Goal: Information Seeking & Learning: Learn about a topic

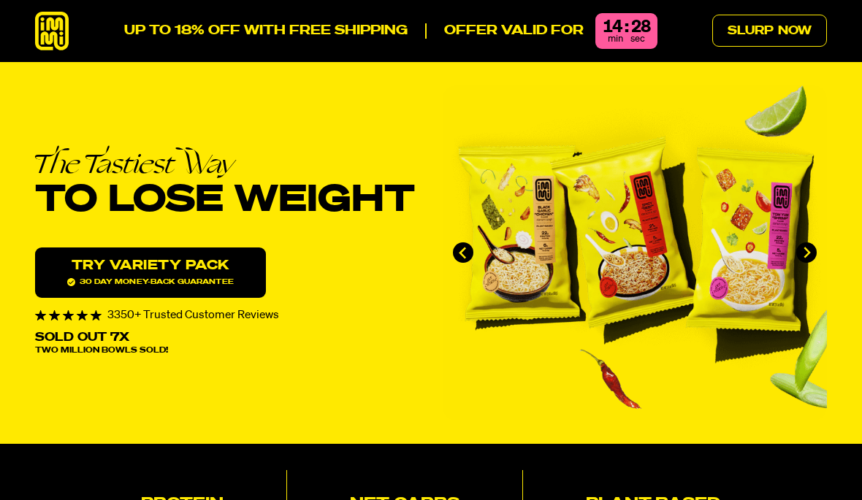
click at [765, 26] on link "Slurp Now" at bounding box center [769, 31] width 115 height 32
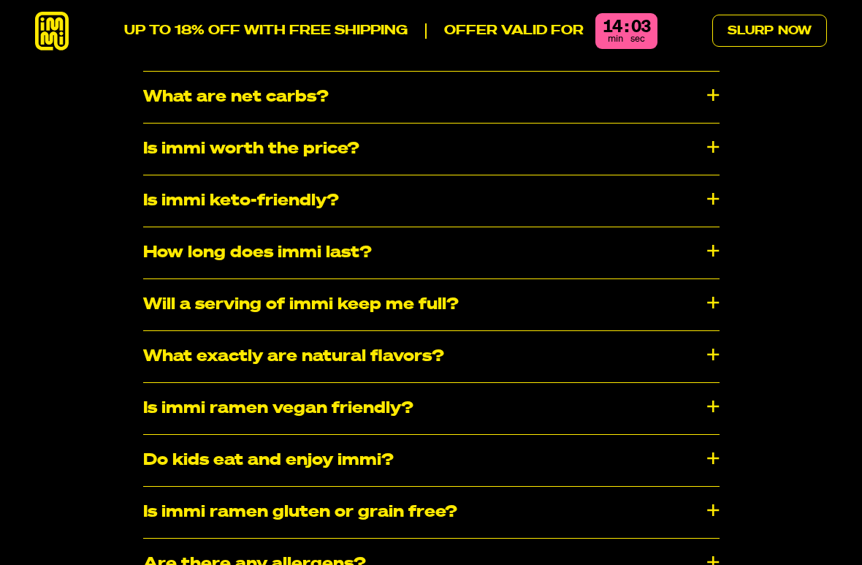
scroll to position [7322, 0]
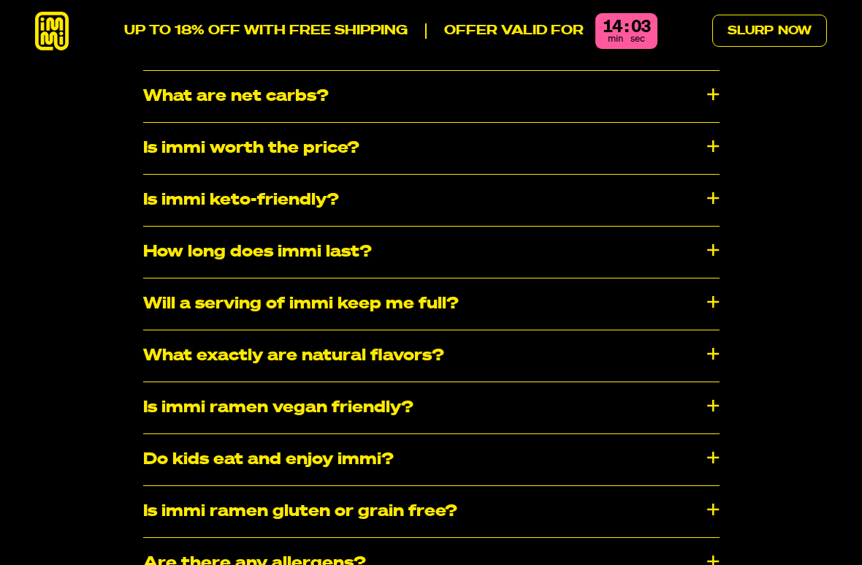
click at [175, 226] on div "How long does immi last?" at bounding box center [431, 251] width 576 height 51
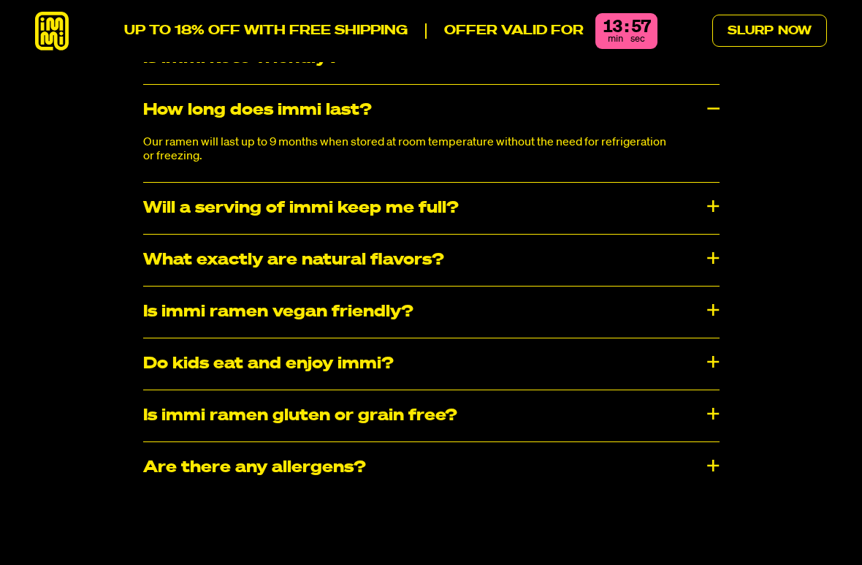
scroll to position [7467, 0]
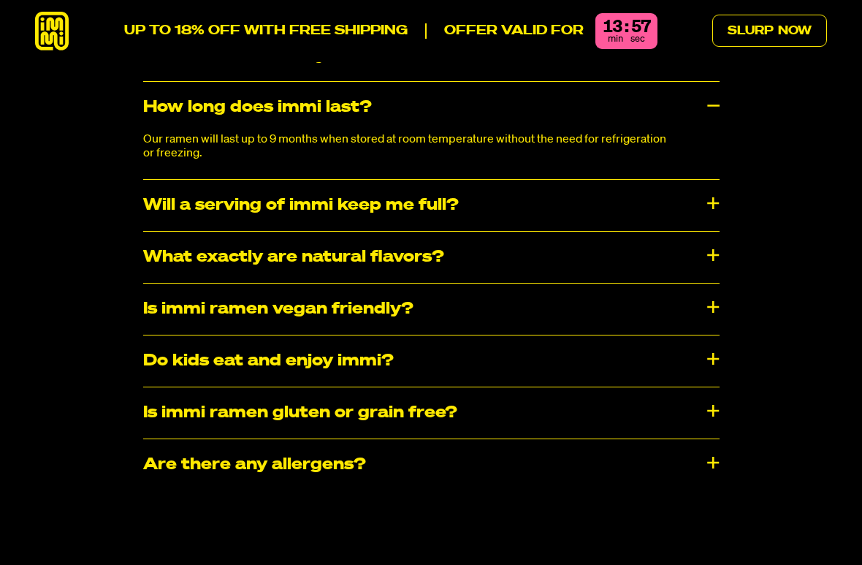
click at [167, 335] on div "Do kids eat and enjoy immi?" at bounding box center [431, 360] width 576 height 51
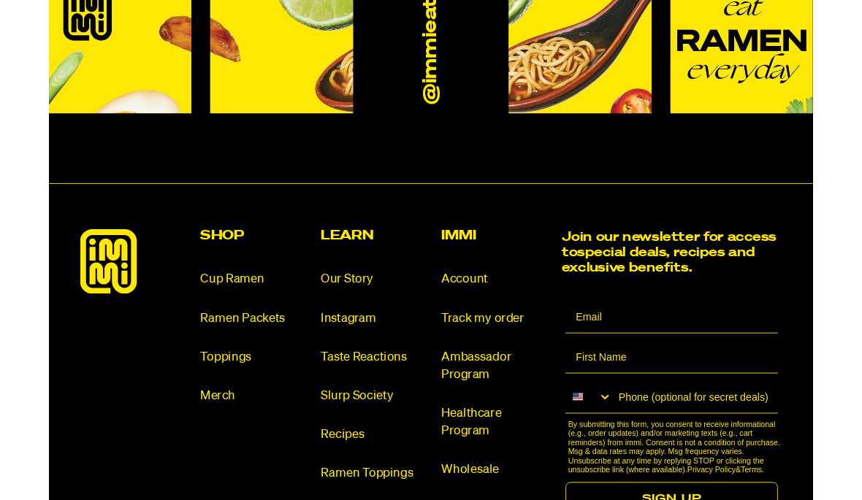
scroll to position [8154, 0]
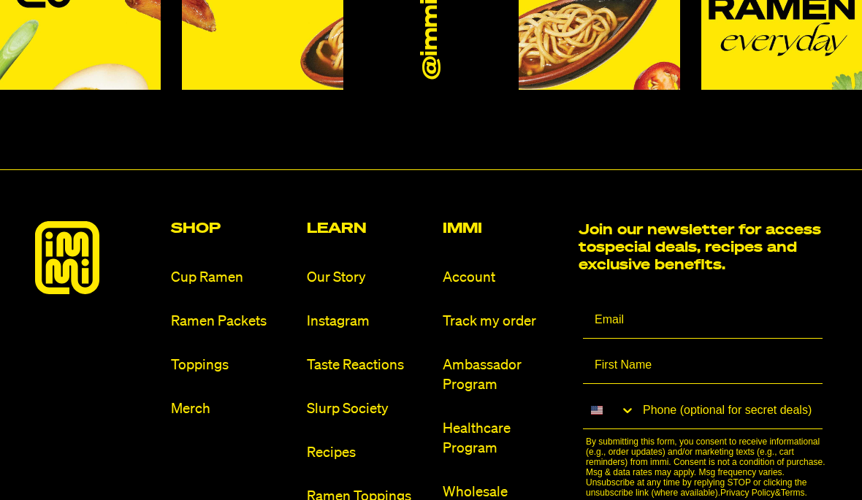
click at [206, 268] on link "Cup Ramen" at bounding box center [233, 278] width 124 height 20
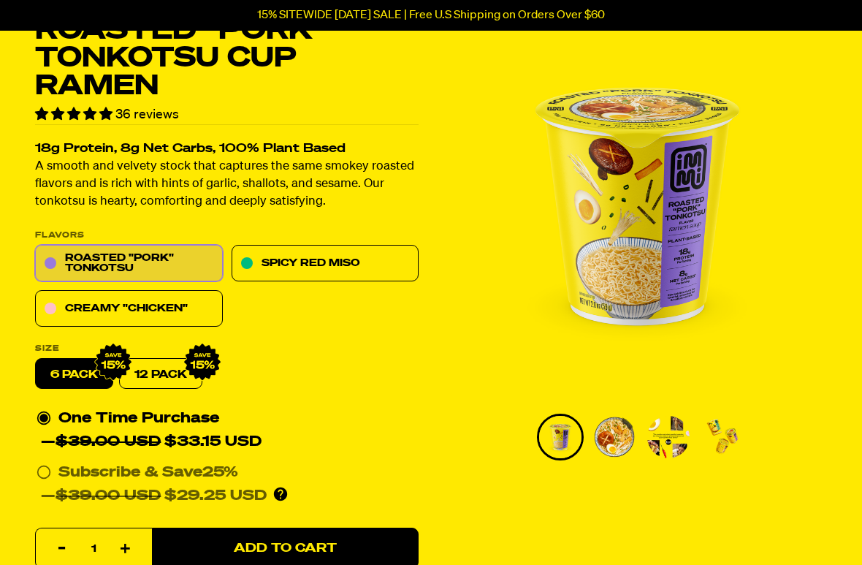
scroll to position [83, 0]
click at [64, 304] on link "Creamy "Chicken"" at bounding box center [129, 309] width 188 height 37
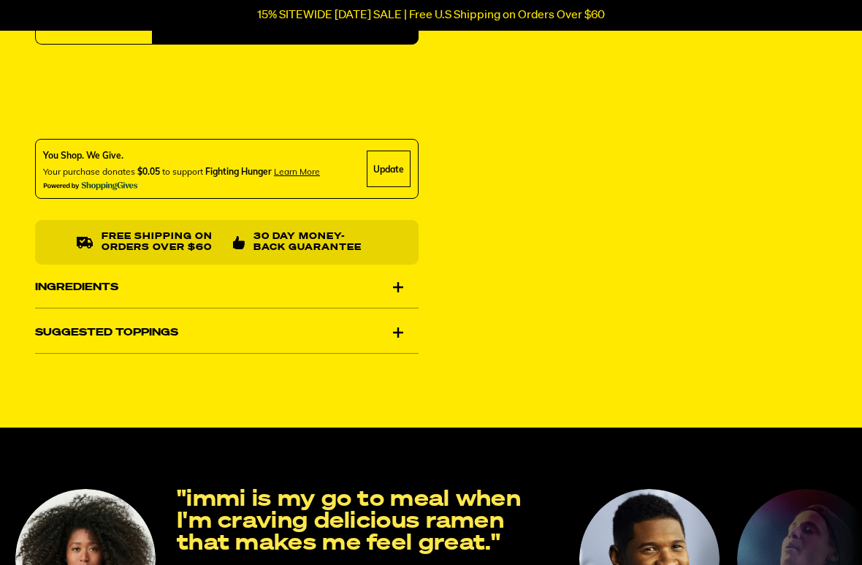
scroll to position [561, 0]
click at [43, 331] on div "Suggested Toppings" at bounding box center [227, 332] width 384 height 41
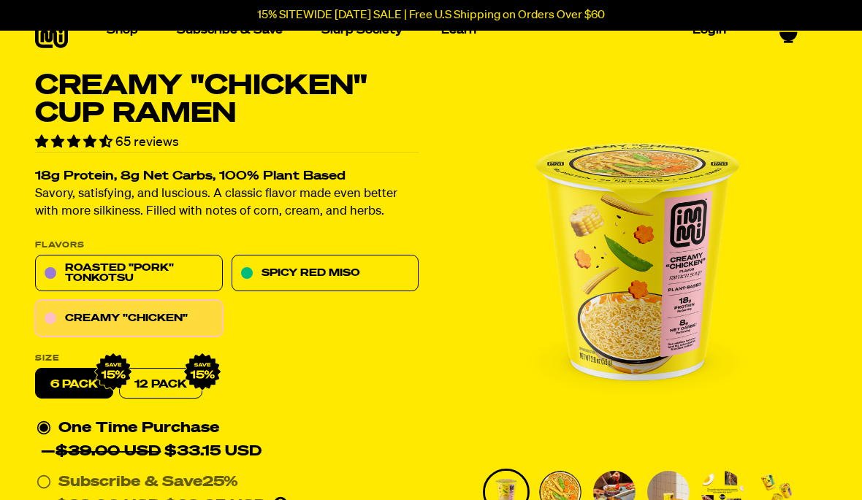
scroll to position [0, 0]
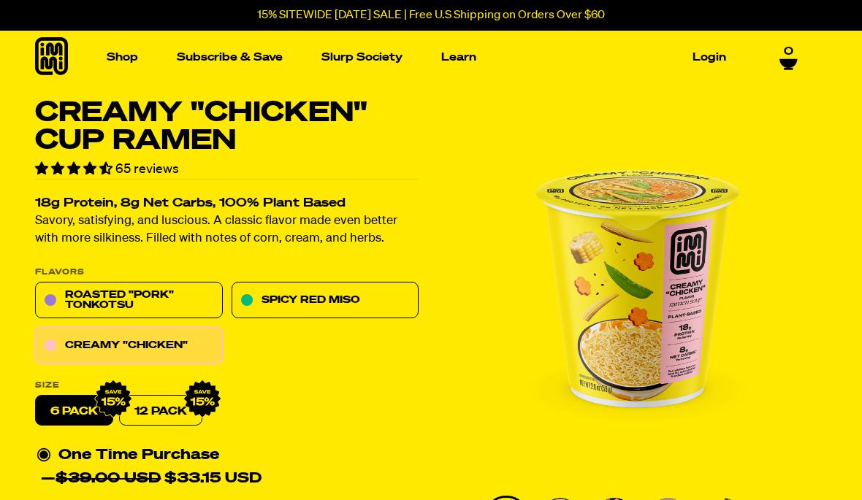
click at [80, 299] on link "Roasted "Pork" Tonkotsu" at bounding box center [129, 301] width 188 height 37
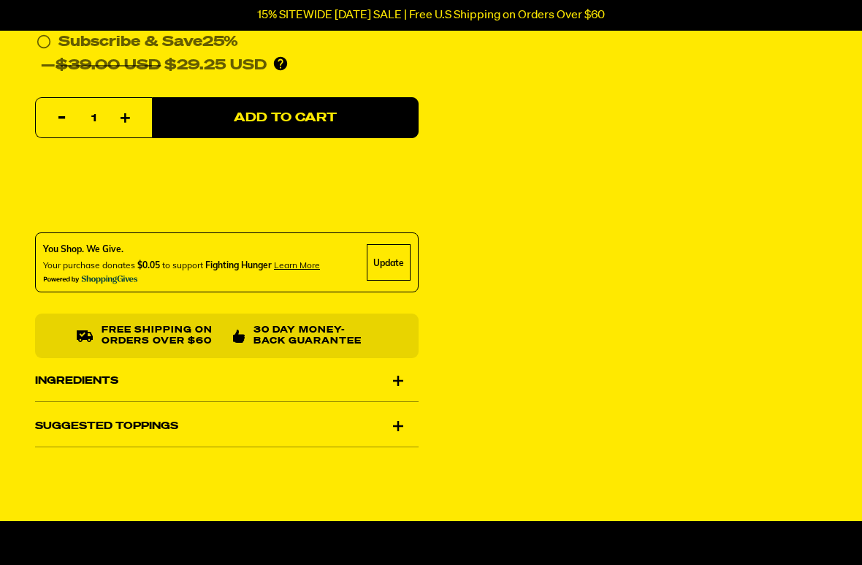
click at [60, 418] on div "Suggested Toppings" at bounding box center [227, 426] width 384 height 41
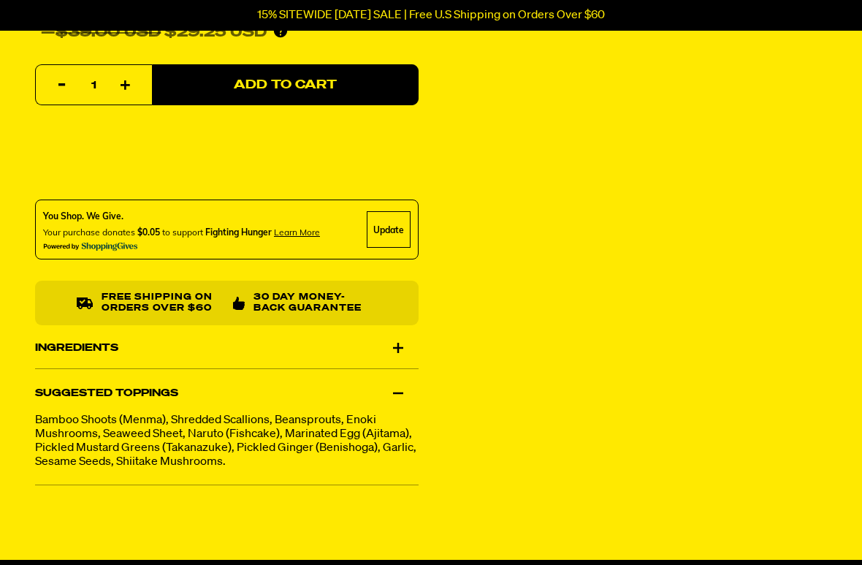
scroll to position [546, 0]
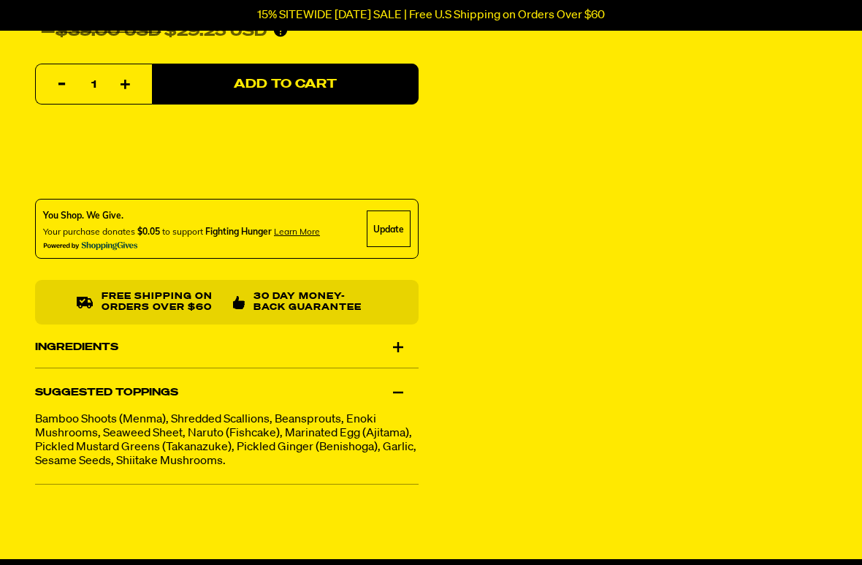
click at [50, 340] on div "Ingredients" at bounding box center [227, 347] width 384 height 41
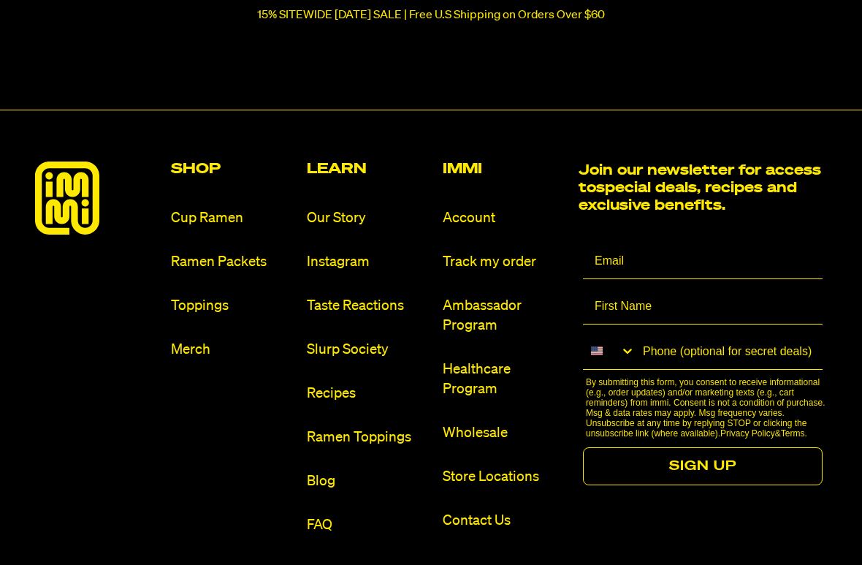
scroll to position [7513, 0]
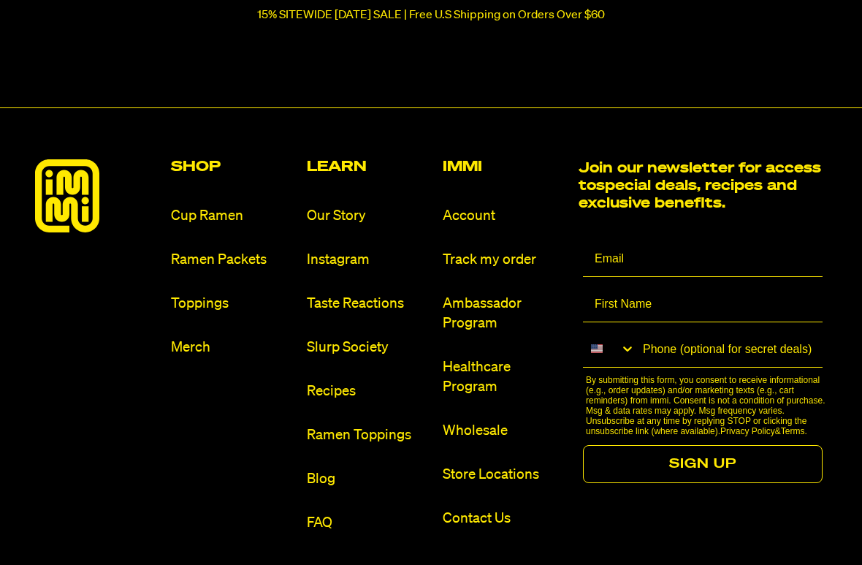
click at [200, 314] on link "Toppings" at bounding box center [233, 304] width 124 height 20
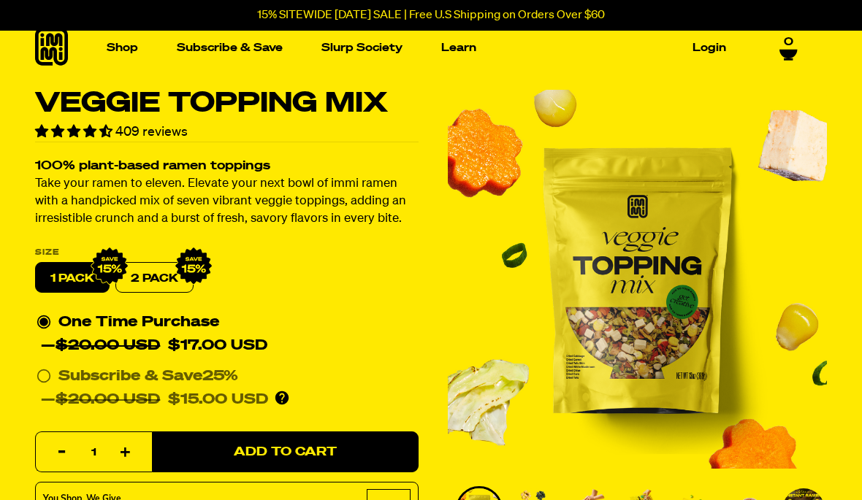
scroll to position [9, 0]
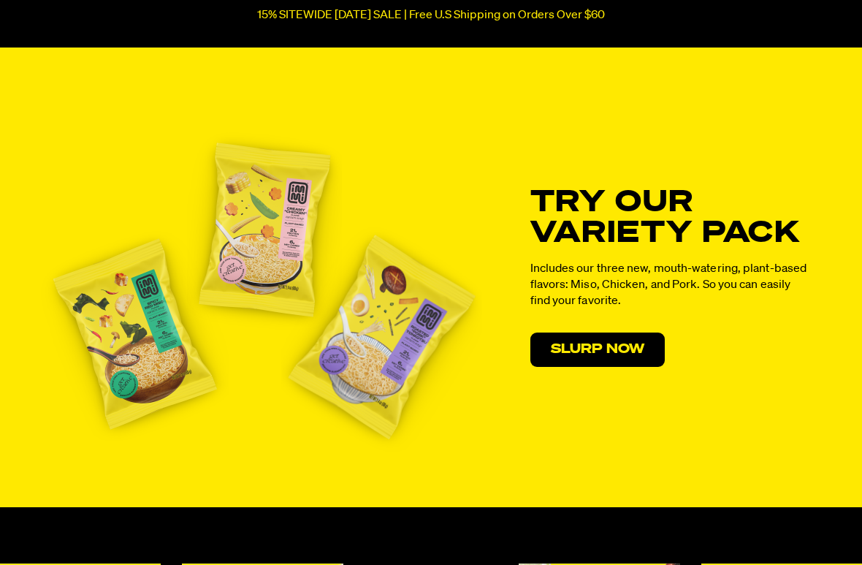
scroll to position [5996, 0]
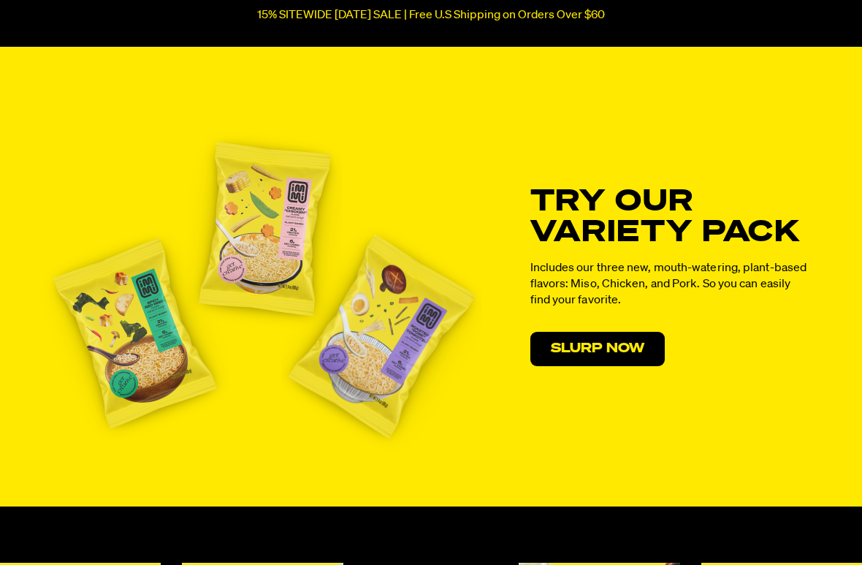
click at [574, 367] on link "Slurp Now" at bounding box center [597, 349] width 134 height 35
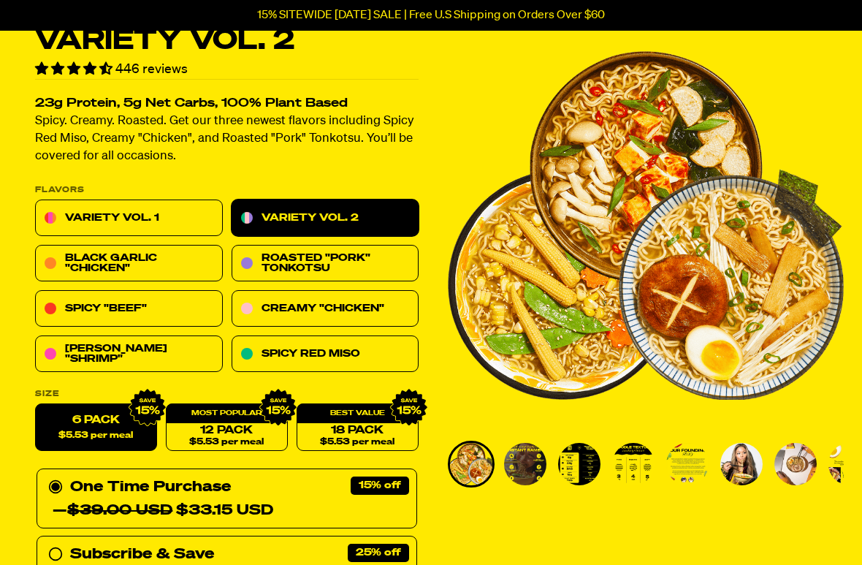
scroll to position [72, 0]
click at [96, 218] on link "Variety Vol. 1" at bounding box center [129, 218] width 188 height 37
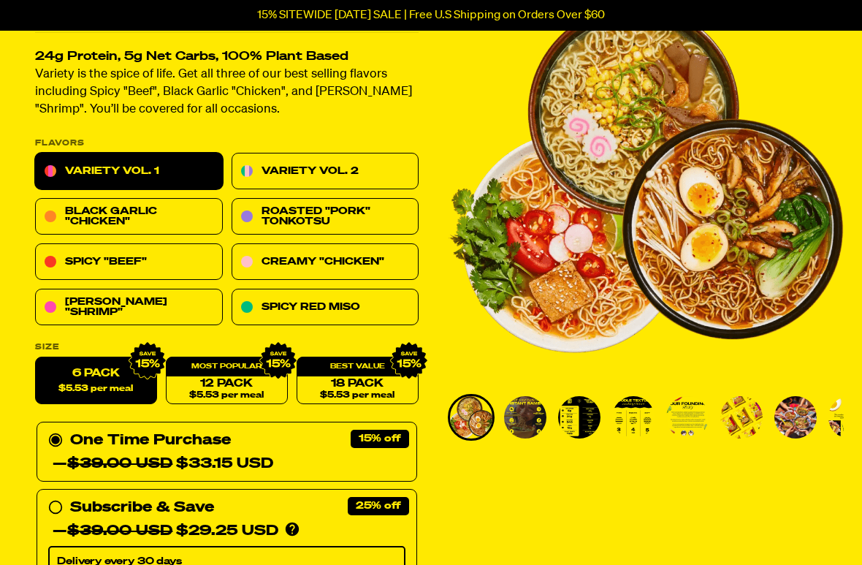
scroll to position [119, 0]
click at [84, 296] on link "[PERSON_NAME] "Shrimp"" at bounding box center [129, 307] width 188 height 37
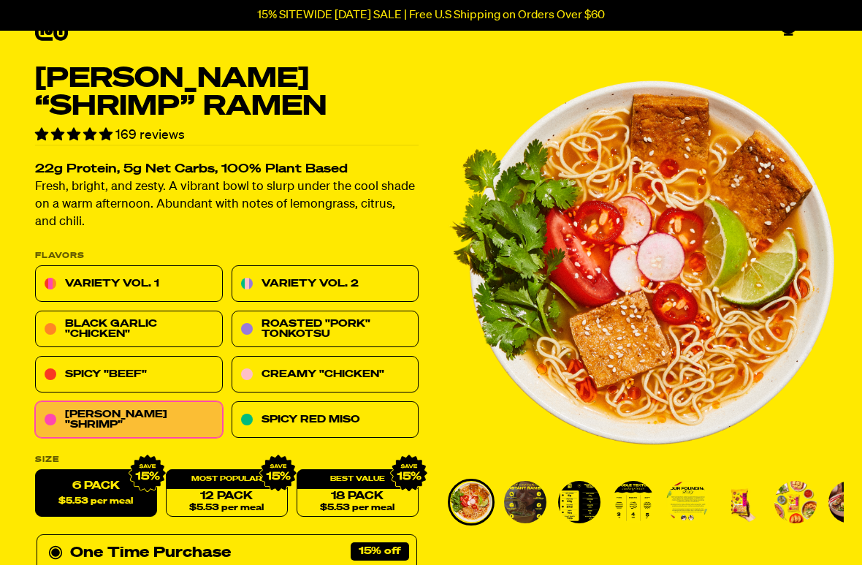
scroll to position [34, 0]
click at [289, 329] on link "Roasted "Pork" Tonkotsu" at bounding box center [326, 329] width 188 height 37
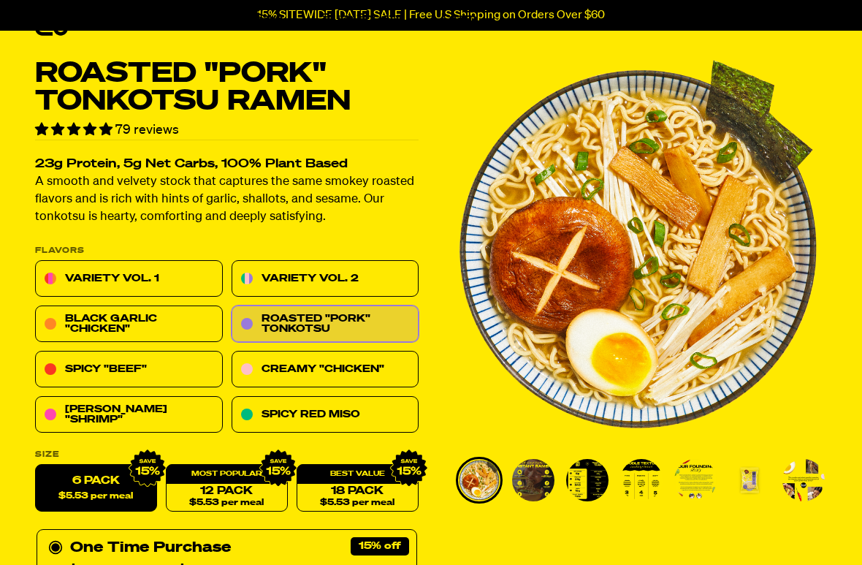
scroll to position [39, 0]
click at [283, 367] on link "Creamy "Chicken"" at bounding box center [326, 369] width 188 height 37
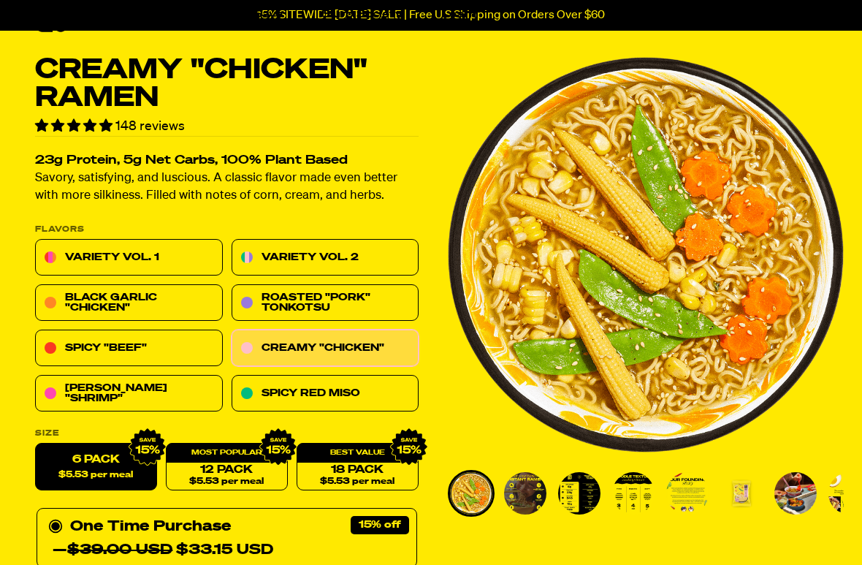
scroll to position [44, 0]
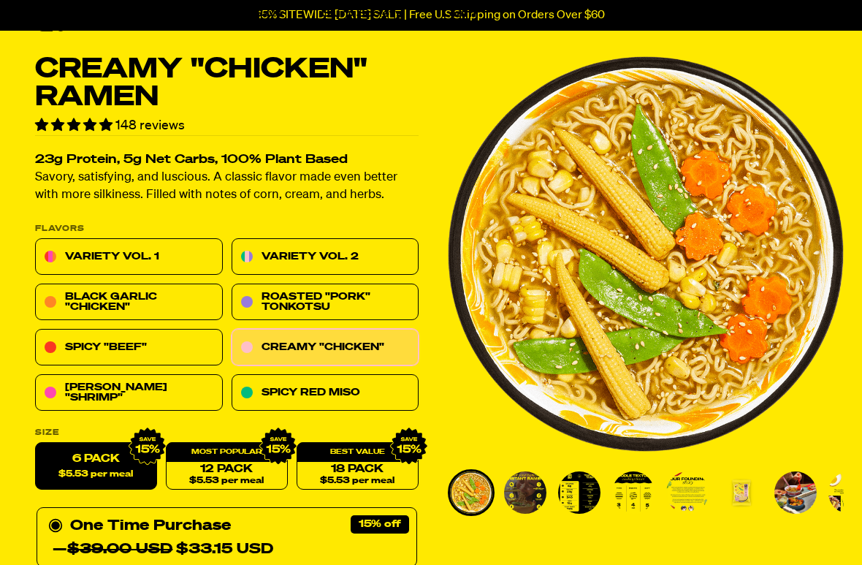
click at [74, 300] on link "Black Garlic "Chicken"" at bounding box center [129, 302] width 188 height 37
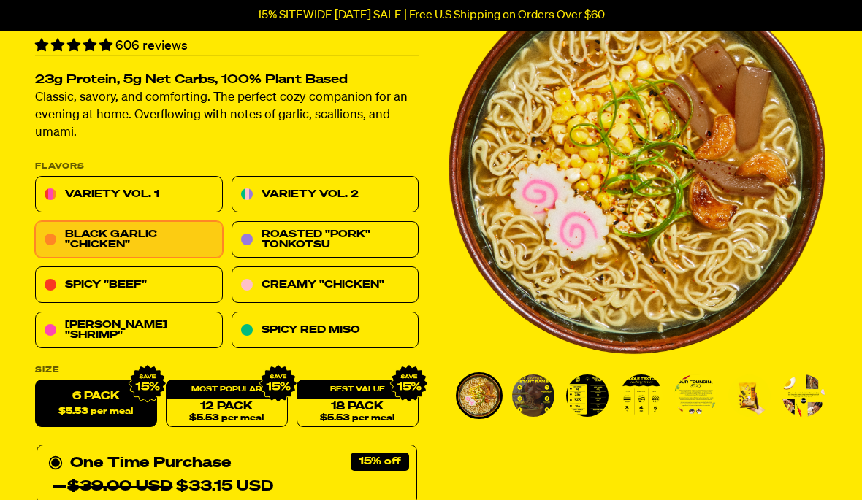
scroll to position [123, 0]
click at [295, 329] on link "Spicy Red Miso" at bounding box center [326, 331] width 188 height 37
